Goal: Check status: Check status

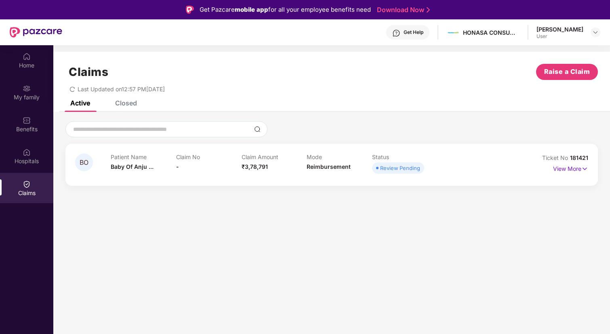
scroll to position [45, 0]
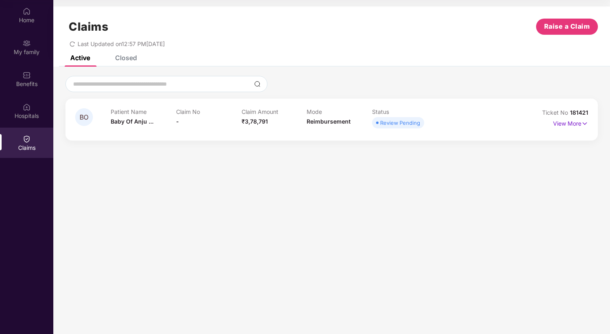
click at [135, 61] on div "Closed" at bounding box center [126, 58] width 22 height 8
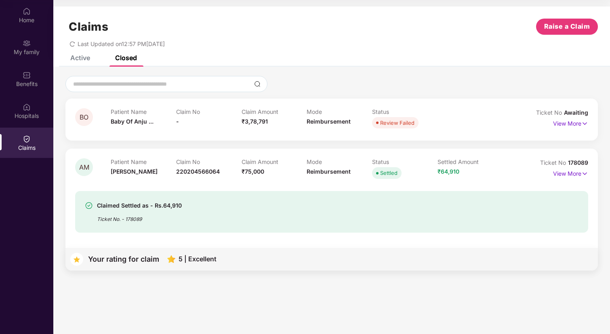
click at [202, 168] on div "Claim No 220204566064" at bounding box center [208, 169] width 65 height 22
copy span "220204566064"
click at [26, 56] on div "My family" at bounding box center [26, 47] width 53 height 30
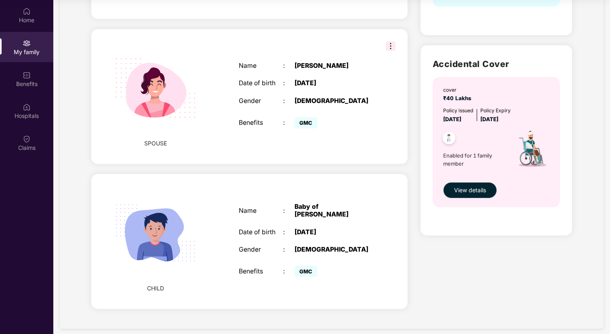
scroll to position [0, 0]
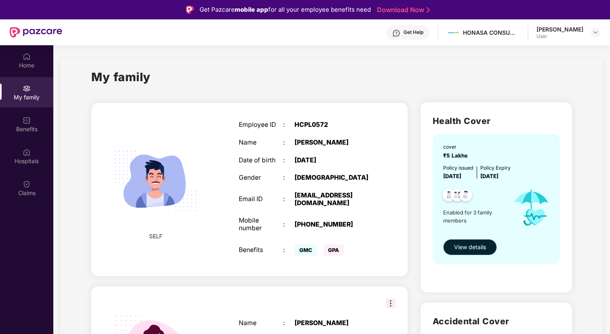
click at [460, 244] on span "View details" at bounding box center [470, 247] width 32 height 9
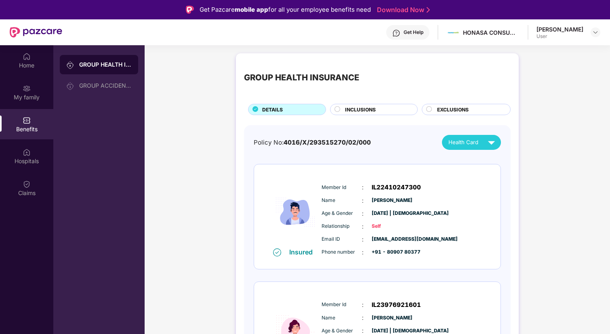
click at [397, 184] on span "IL22410247300" at bounding box center [396, 188] width 49 height 10
copy span "IL22410247300"
click at [18, 32] on img at bounding box center [36, 32] width 53 height 11
